Goal: Task Accomplishment & Management: Use online tool/utility

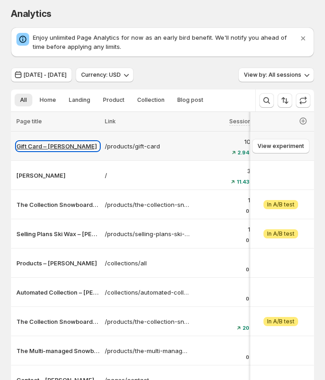
click at [37, 146] on p "Gift Card – [PERSON_NAME]" at bounding box center [57, 145] width 83 height 9
